Goal: Navigation & Orientation: Find specific page/section

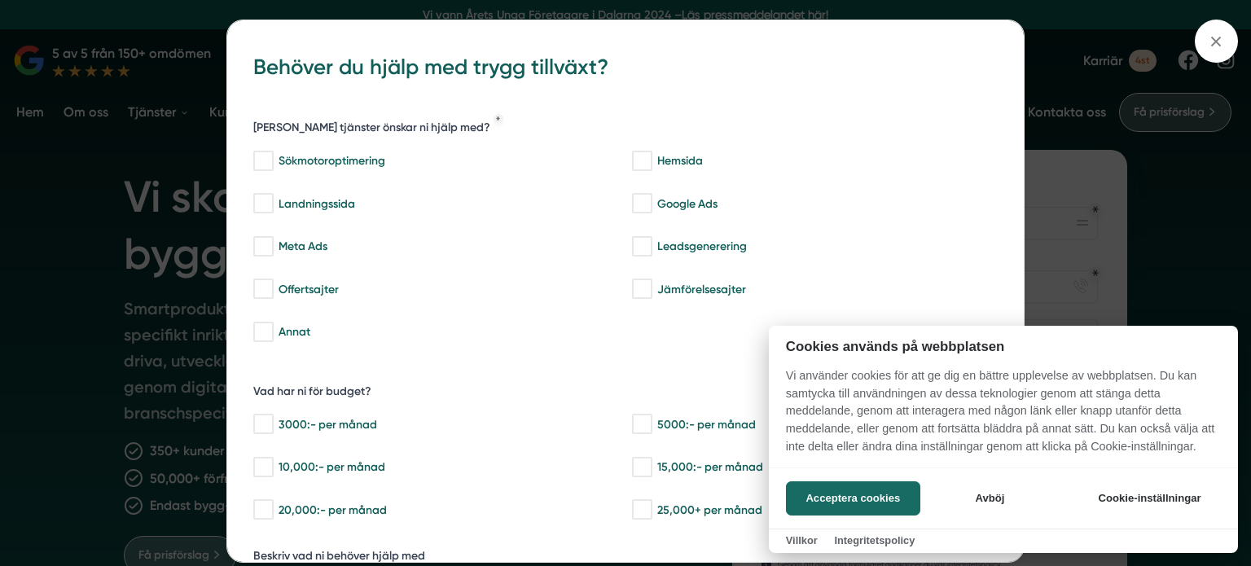
click at [1213, 46] on div at bounding box center [625, 283] width 1251 height 566
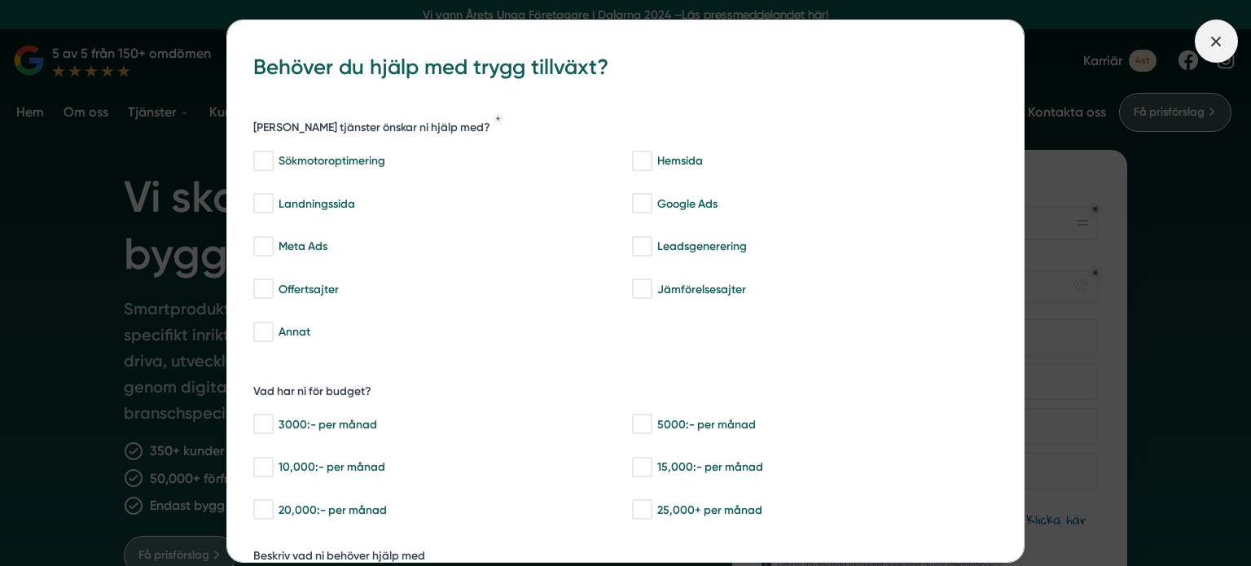
click at [1217, 45] on icon at bounding box center [1216, 42] width 18 height 18
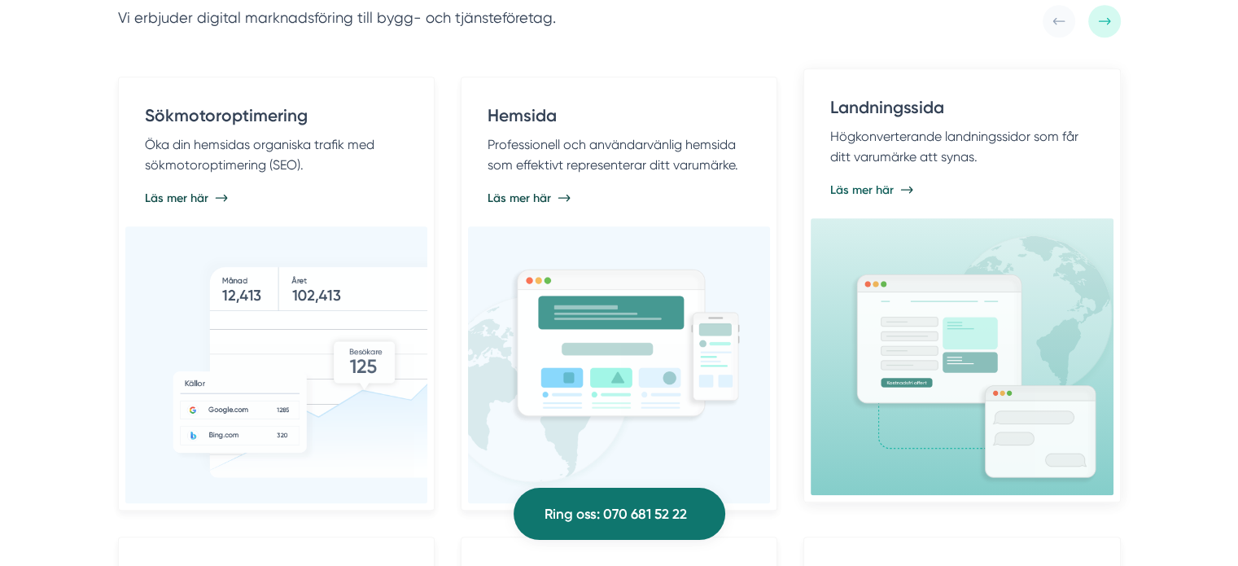
scroll to position [897, 0]
click at [870, 182] on span "Läs mer här" at bounding box center [862, 190] width 64 height 16
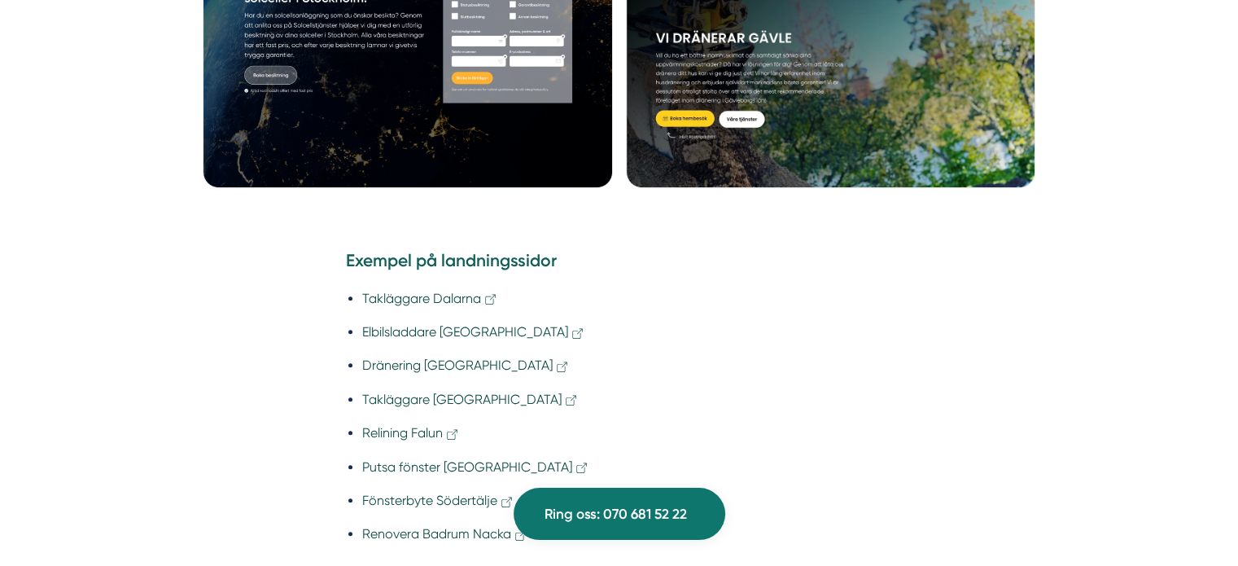
scroll to position [1202, 0]
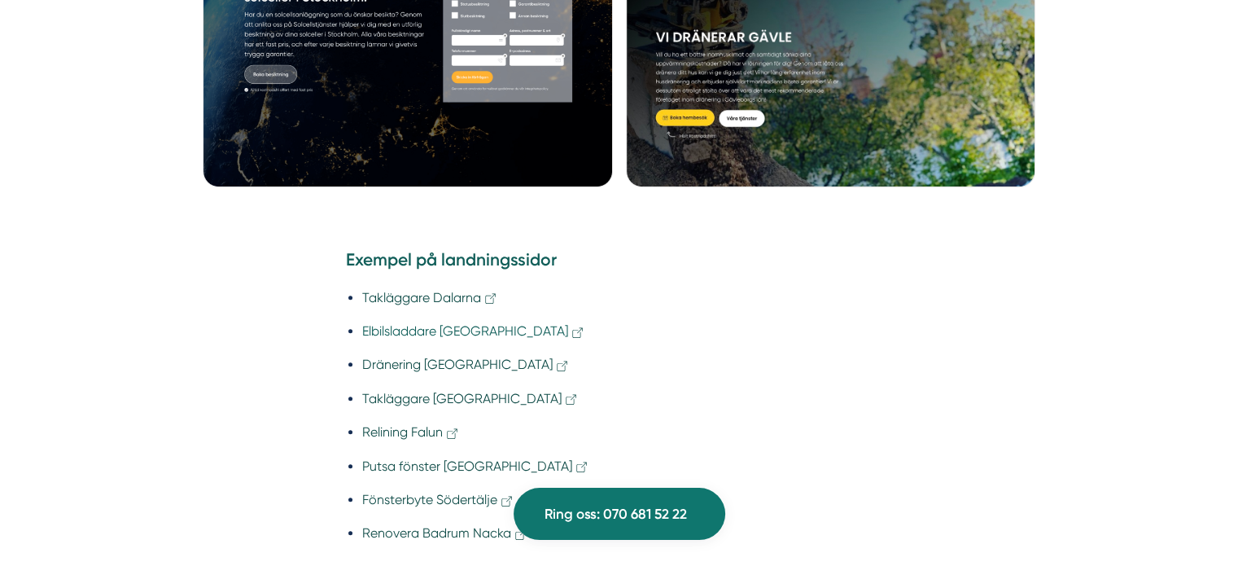
click at [458, 331] on link "Elbilsladdare Uppsala" at bounding box center [473, 330] width 223 height 15
